Goal: Information Seeking & Learning: Learn about a topic

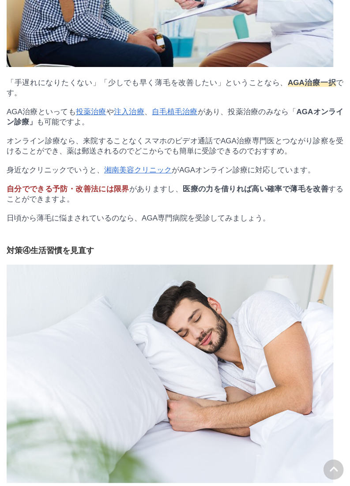
scroll to position [13288, 0]
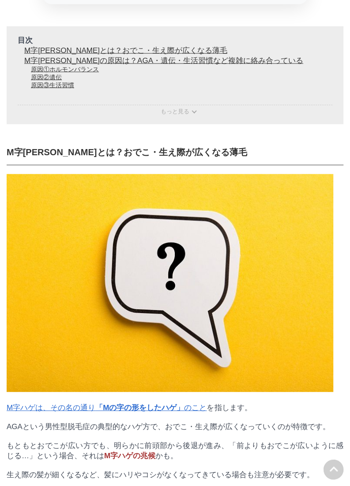
scroll to position [0, 0]
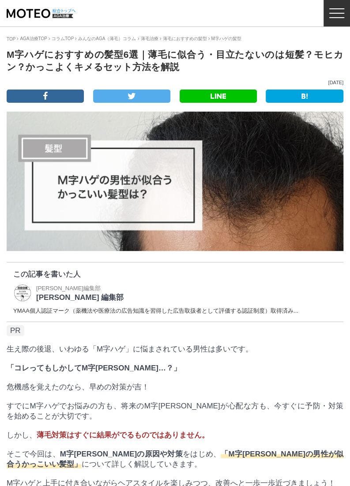
click at [333, 25] on div at bounding box center [336, 13] width 26 height 26
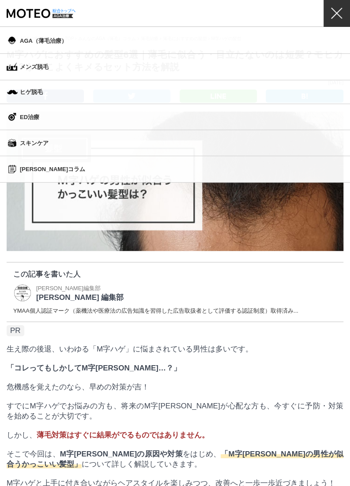
click at [30, 294] on img at bounding box center [22, 293] width 19 height 19
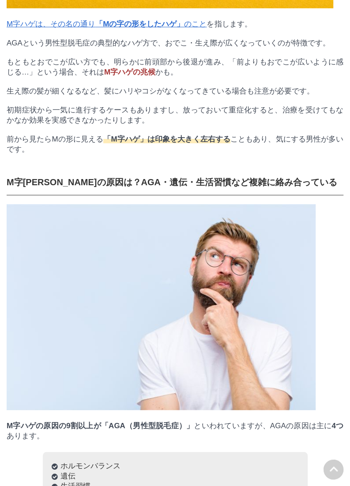
scroll to position [1046, 0]
